Goal: Find contact information: Find contact information

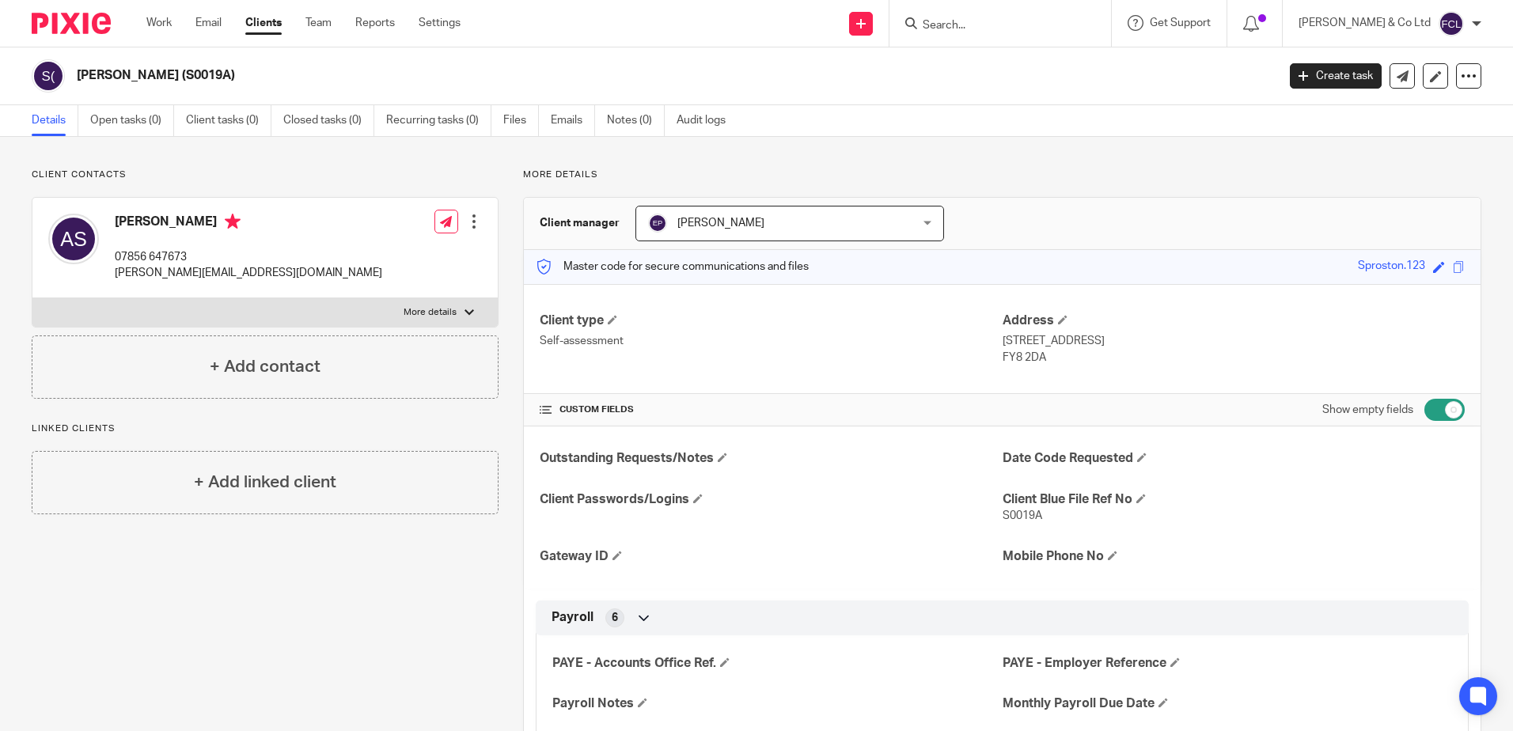
click at [995, 25] on input "Search" at bounding box center [992, 26] width 142 height 14
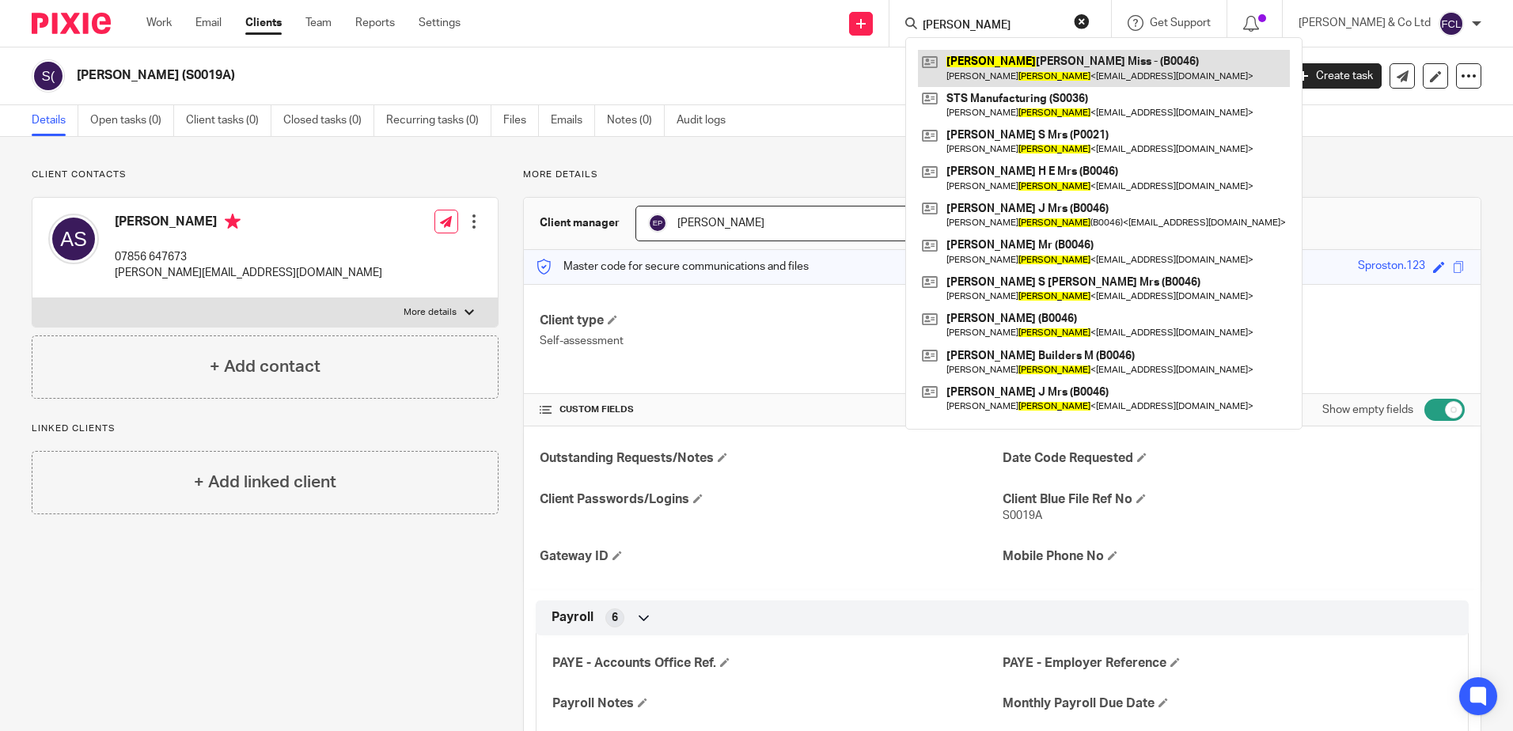
type input "[PERSON_NAME]"
click at [1041, 73] on link at bounding box center [1104, 68] width 372 height 36
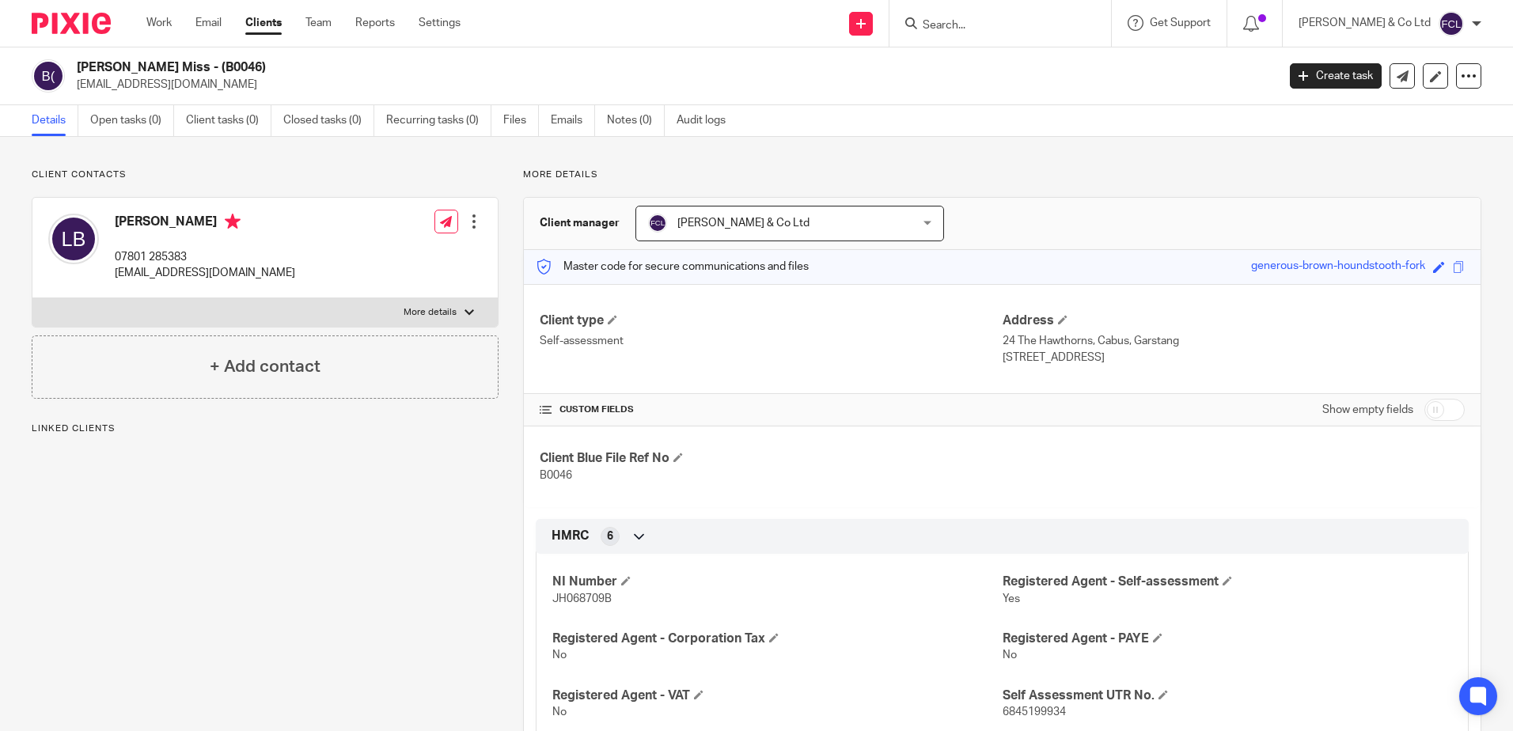
drag, startPoint x: 210, startPoint y: 83, endPoint x: 71, endPoint y: 91, distance: 138.7
click at [71, 91] on div "[PERSON_NAME] Miss - (B0046) [EMAIL_ADDRESS][DOMAIN_NAME]" at bounding box center [649, 75] width 1234 height 33
copy p "[EMAIL_ADDRESS][DOMAIN_NAME]"
